Goal: Transaction & Acquisition: Download file/media

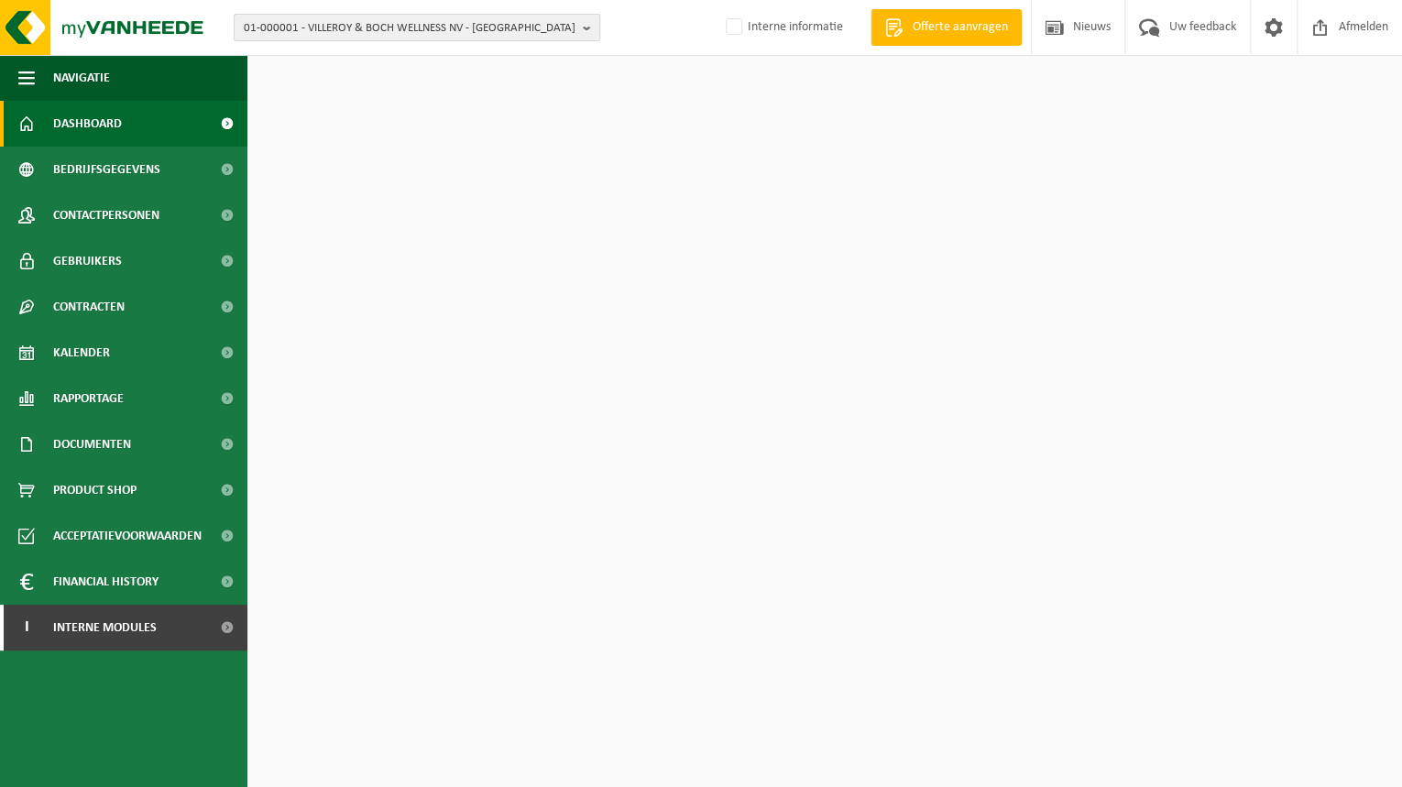
click at [283, 26] on span "01-000001 - VILLEROY & BOCH WELLNESS NV - [GEOGRAPHIC_DATA]" at bounding box center [410, 28] width 332 height 27
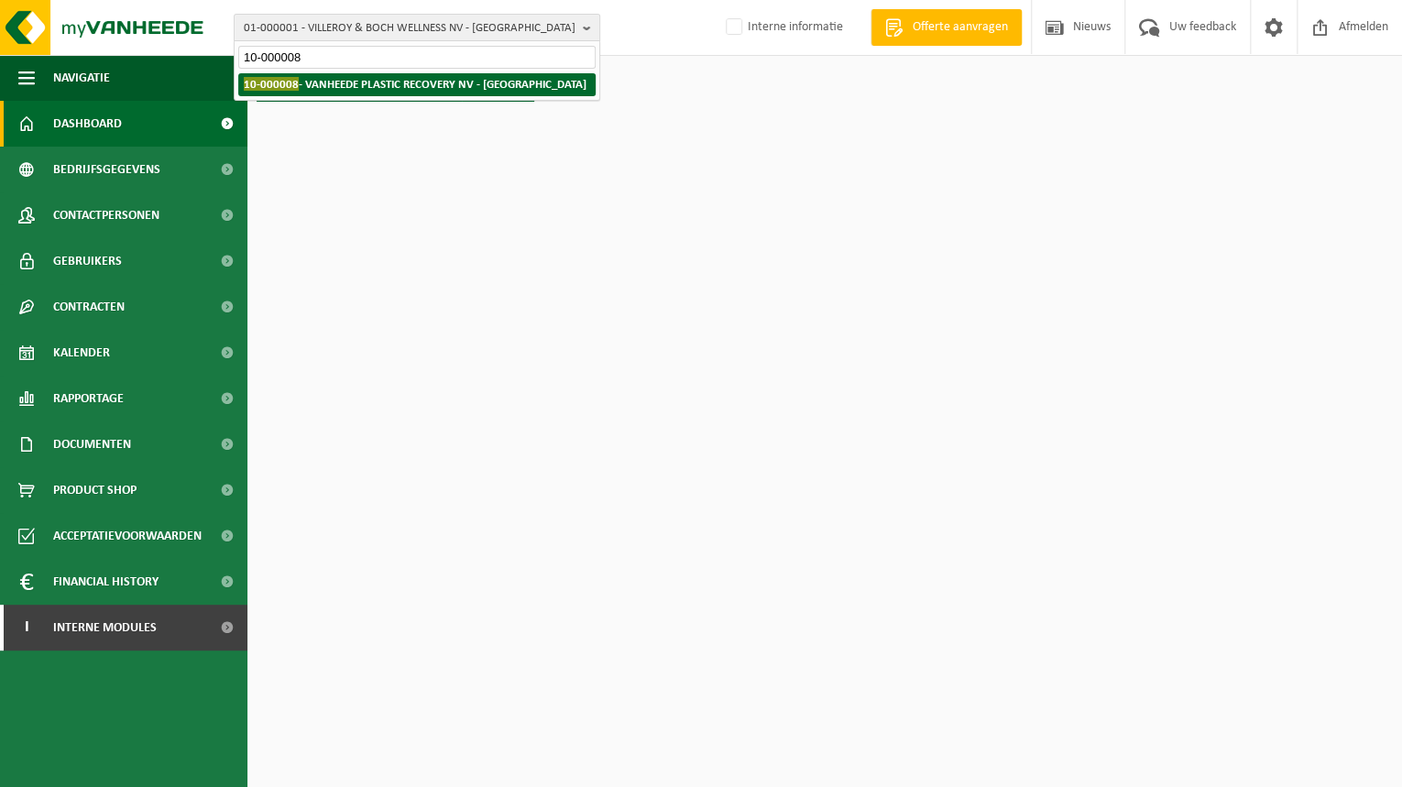
type input "10-000008"
click at [353, 91] on li "10-000008 - VANHEEDE PLASTIC RECOVERY NV - [GEOGRAPHIC_DATA]" at bounding box center [416, 84] width 357 height 23
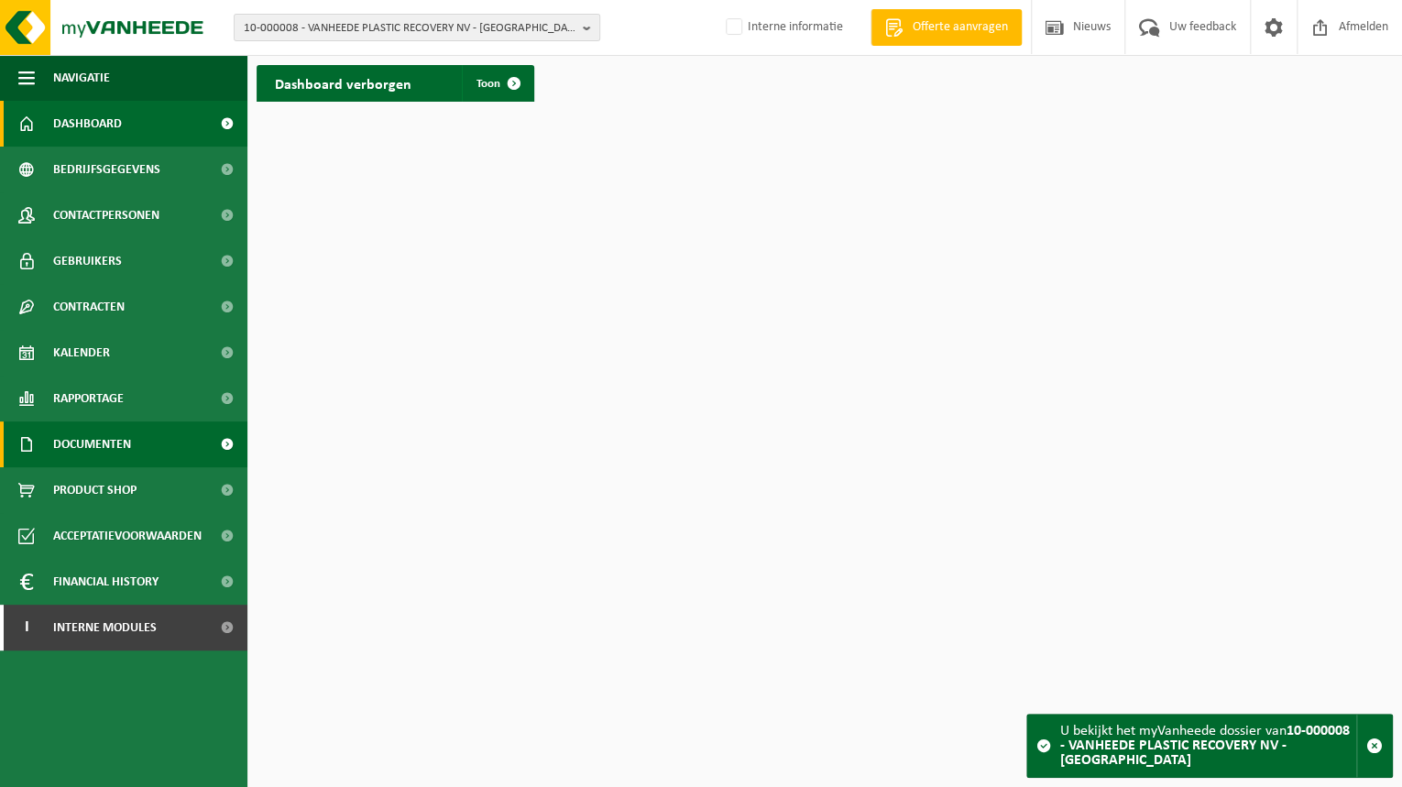
click at [111, 441] on span "Documenten" at bounding box center [92, 444] width 78 height 46
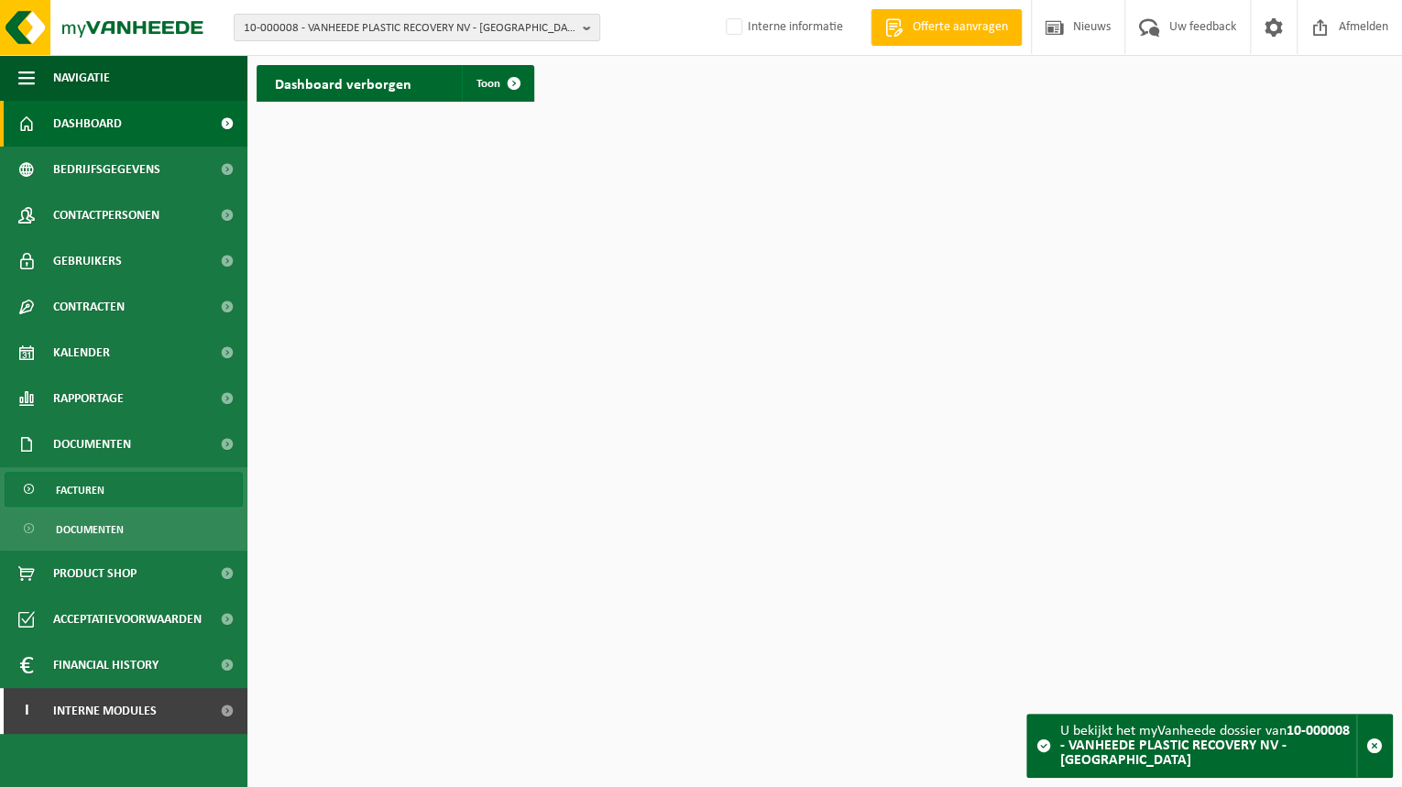
click at [65, 493] on span "Facturen" at bounding box center [80, 490] width 49 height 35
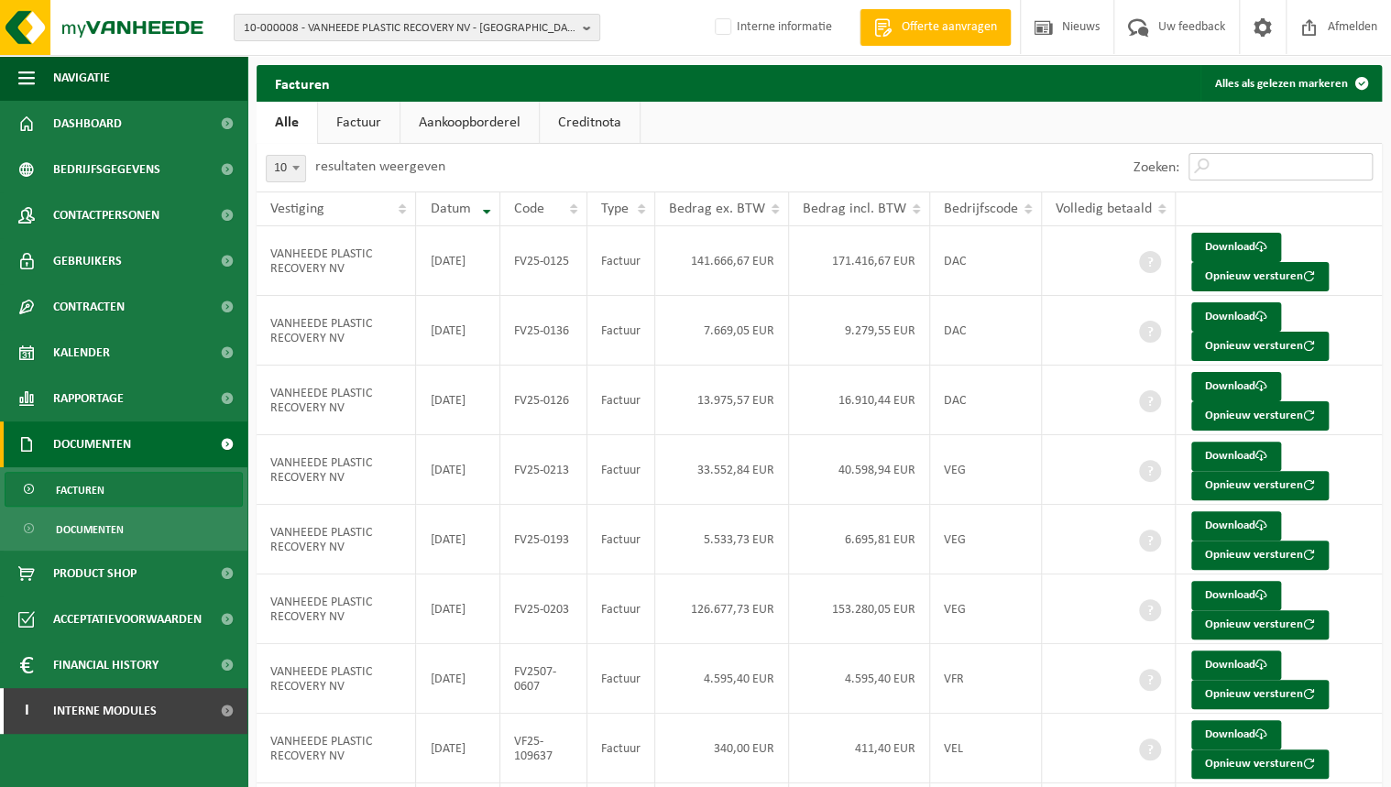
click at [1261, 169] on input "Zoeken:" at bounding box center [1280, 166] width 184 height 27
paste input "VF25-110972"
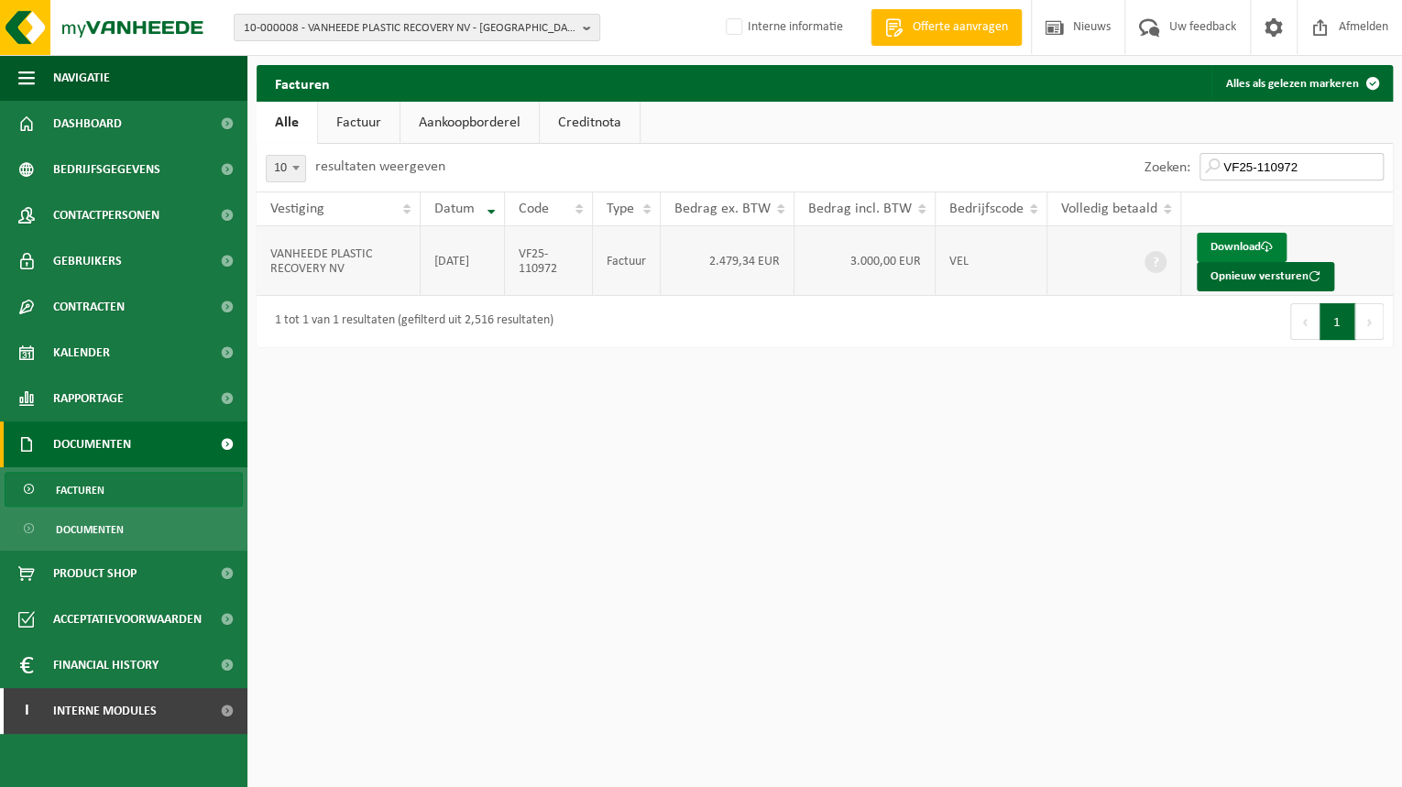
type input "VF25-110972"
click at [1242, 246] on link "Download" at bounding box center [1242, 247] width 90 height 29
